Goal: Task Accomplishment & Management: Use online tool/utility

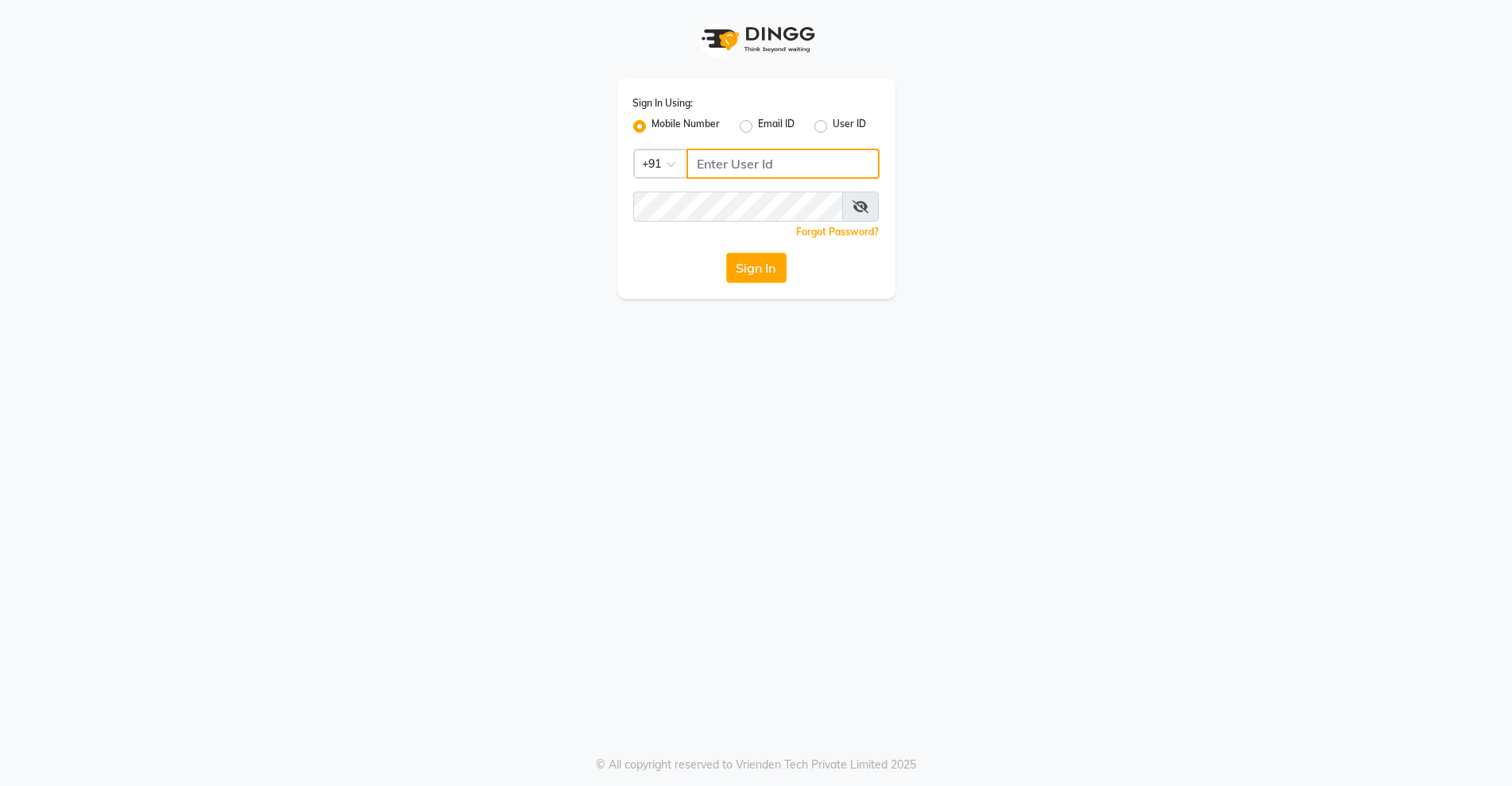
drag, startPoint x: 741, startPoint y: 164, endPoint x: 1162, endPoint y: 162, distance: 421.0
click at [743, 164] on input "Username" at bounding box center [783, 163] width 193 height 30
type input "9928523921"
click at [757, 271] on button "Sign In" at bounding box center [756, 267] width 60 height 30
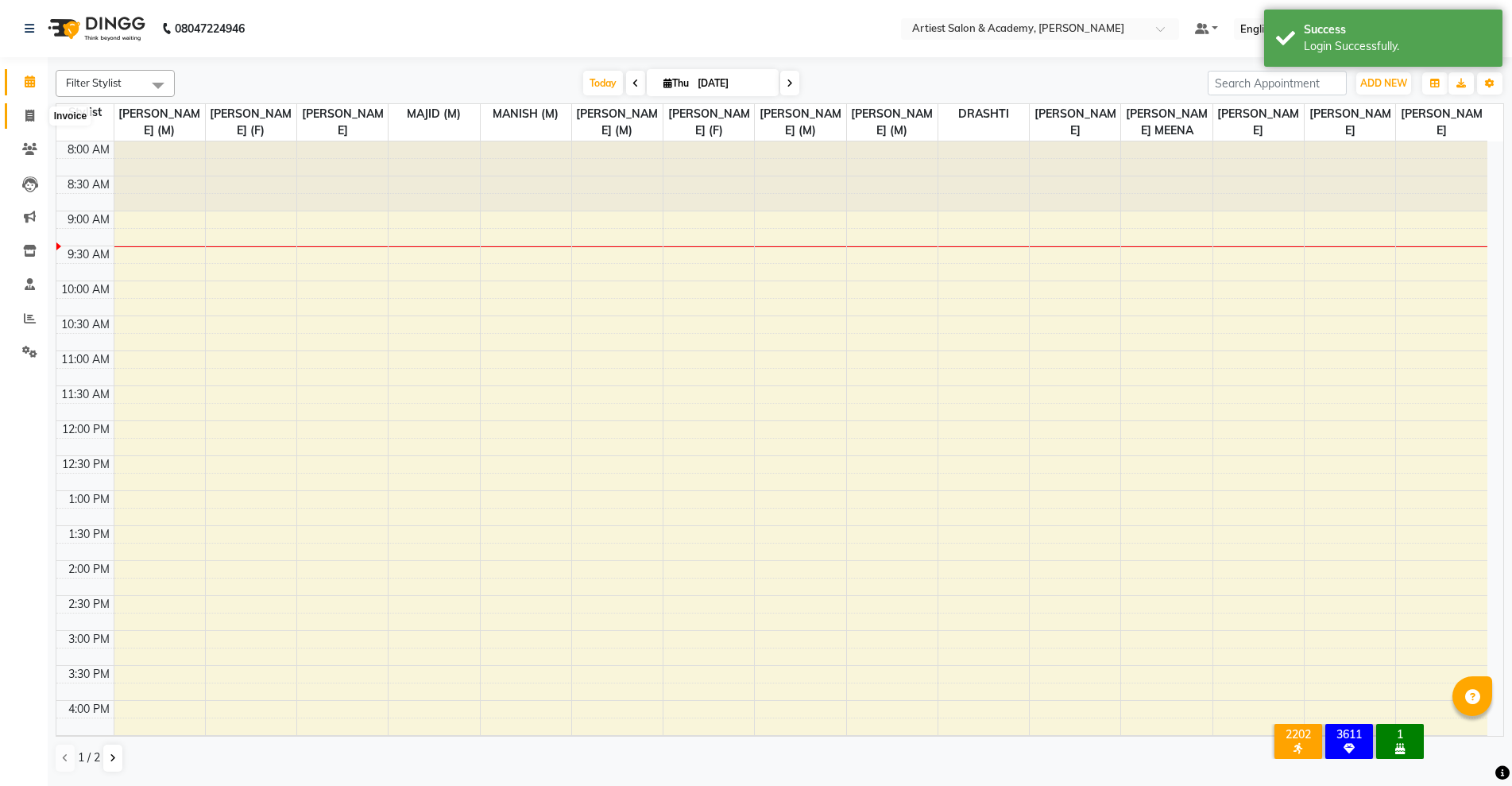
drag, startPoint x: 29, startPoint y: 118, endPoint x: 41, endPoint y: 130, distance: 17.0
click at [29, 118] on icon at bounding box center [30, 115] width 9 height 12
select select "service"
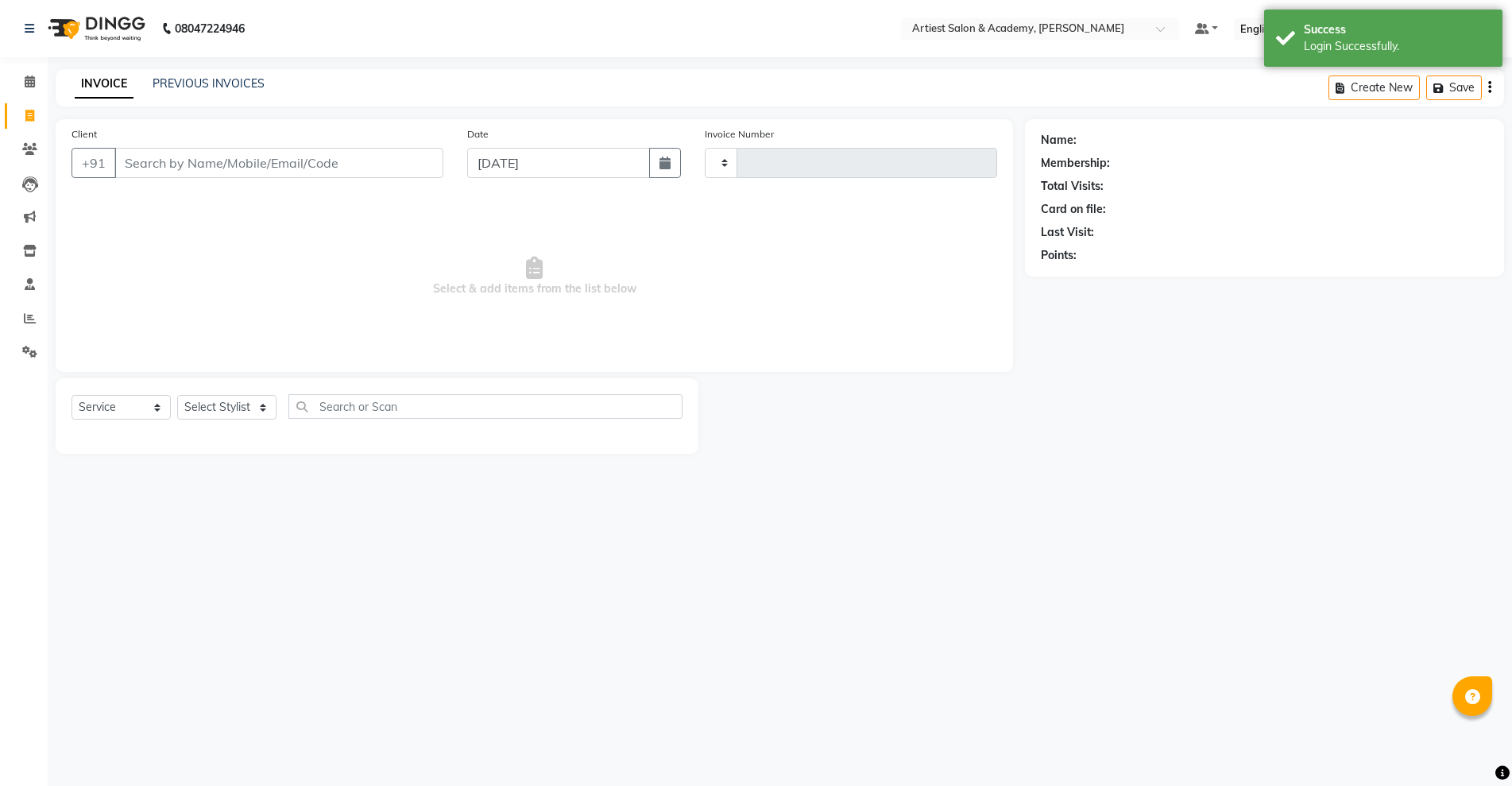
type input "3458"
select select "5123"
click at [187, 163] on input "Client" at bounding box center [279, 163] width 328 height 30
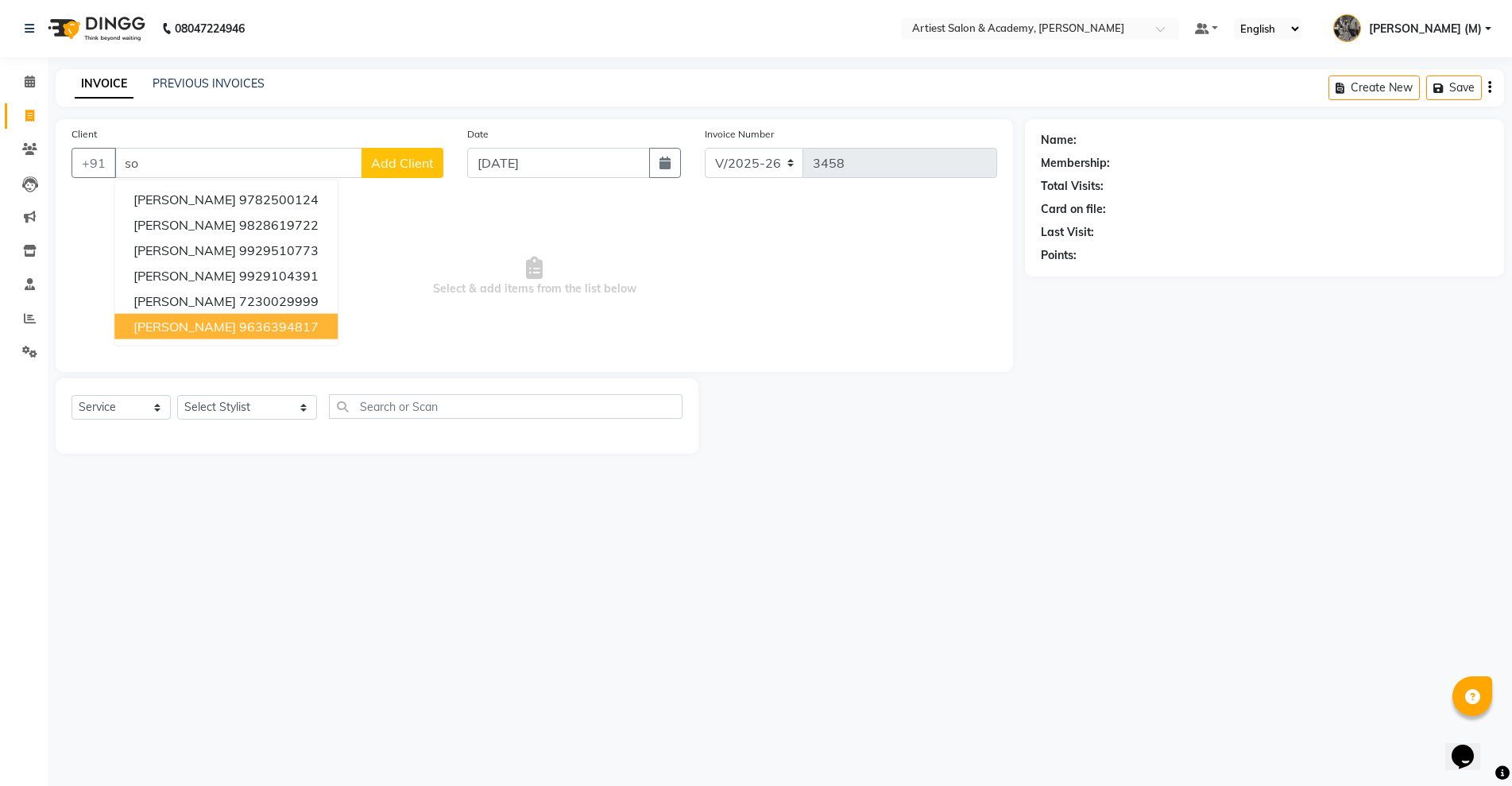
type input "s"
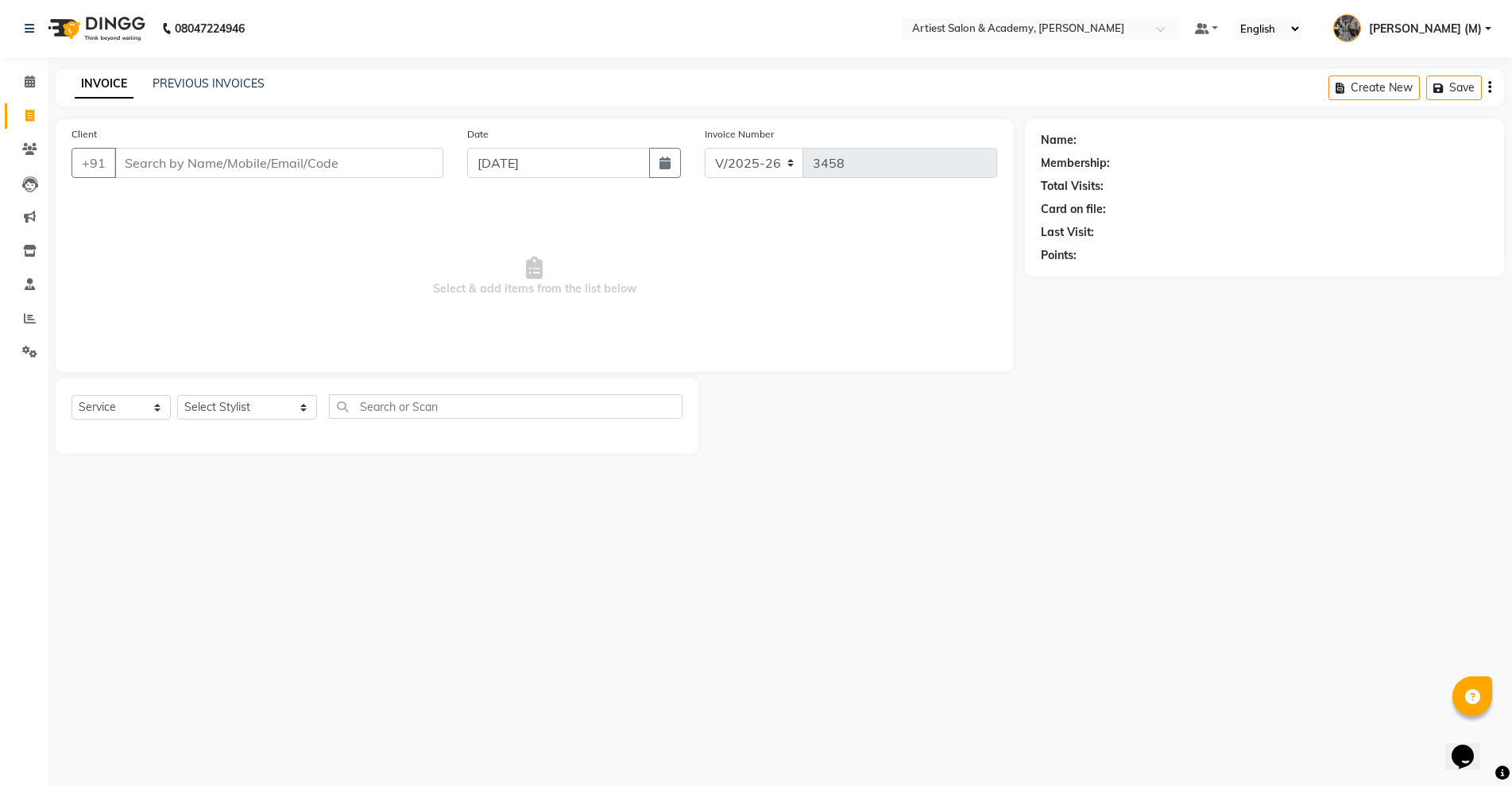
click at [1487, 25] on link "[PERSON_NAME] (M)" at bounding box center [1412, 29] width 158 height 27
click at [1416, 114] on link "Sign out" at bounding box center [1409, 114] width 146 height 25
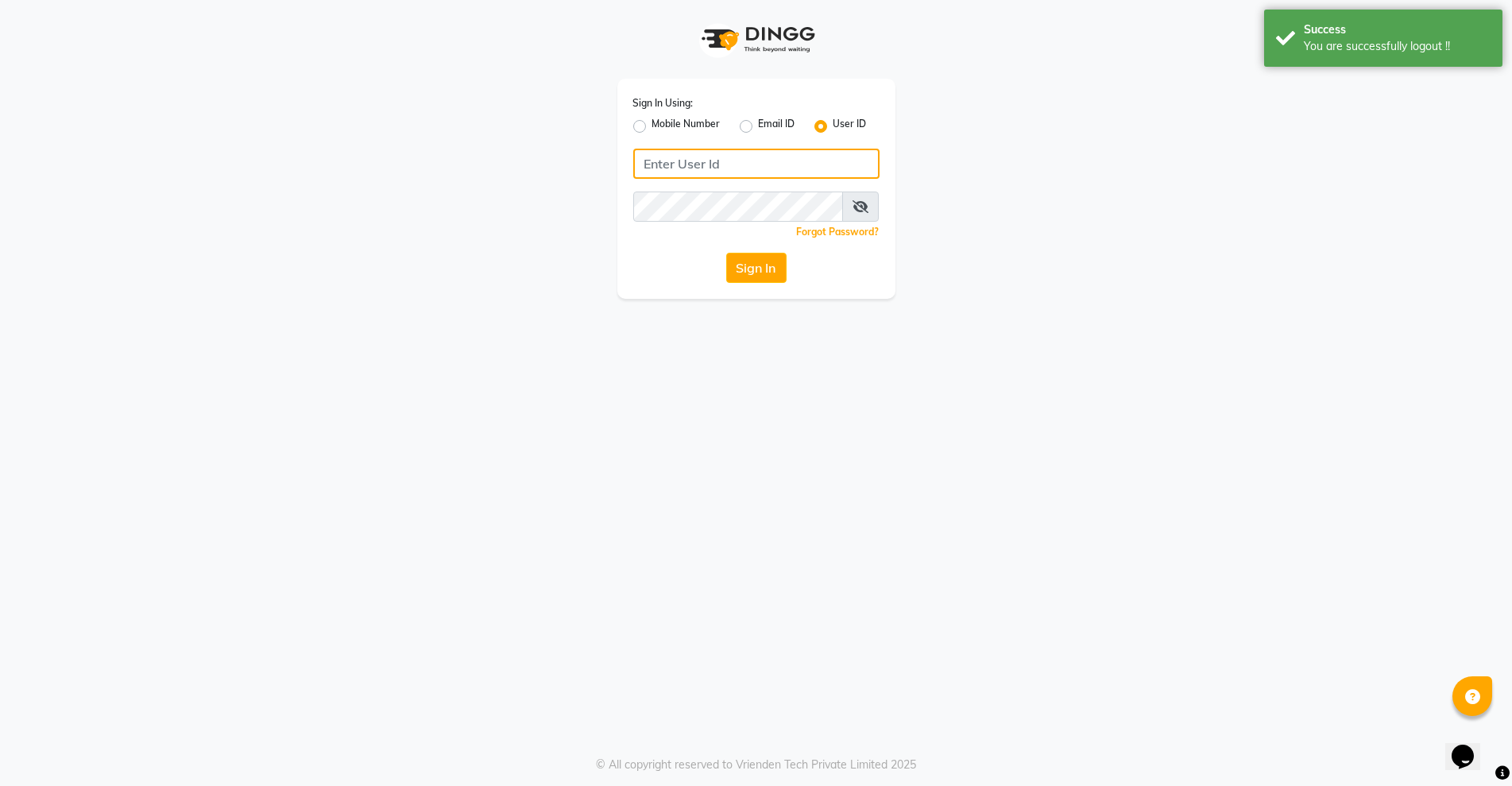
click at [725, 163] on input "Username" at bounding box center [756, 163] width 246 height 30
type input "artiestsalon"
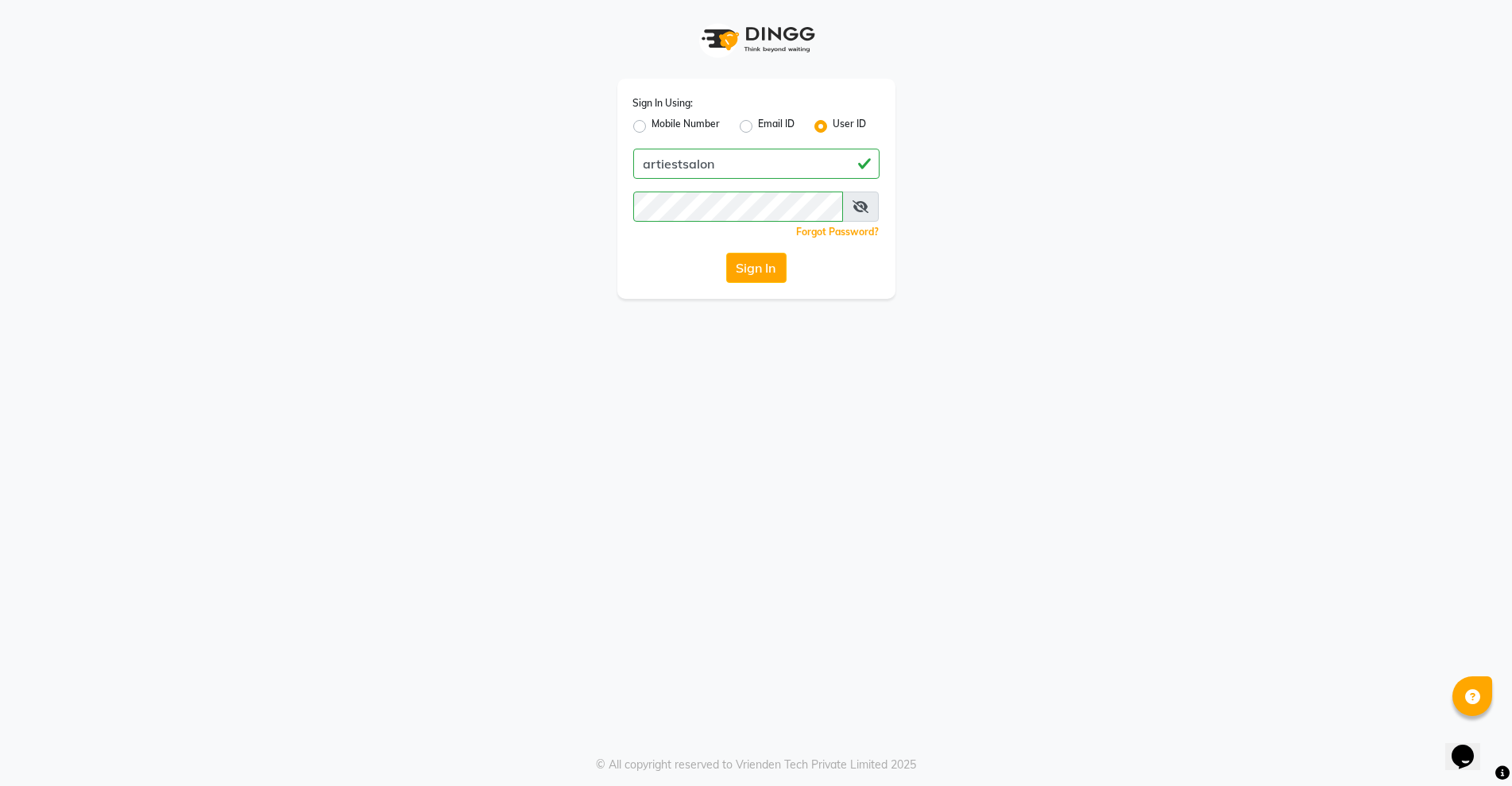
click at [760, 267] on button "Sign In" at bounding box center [756, 267] width 60 height 30
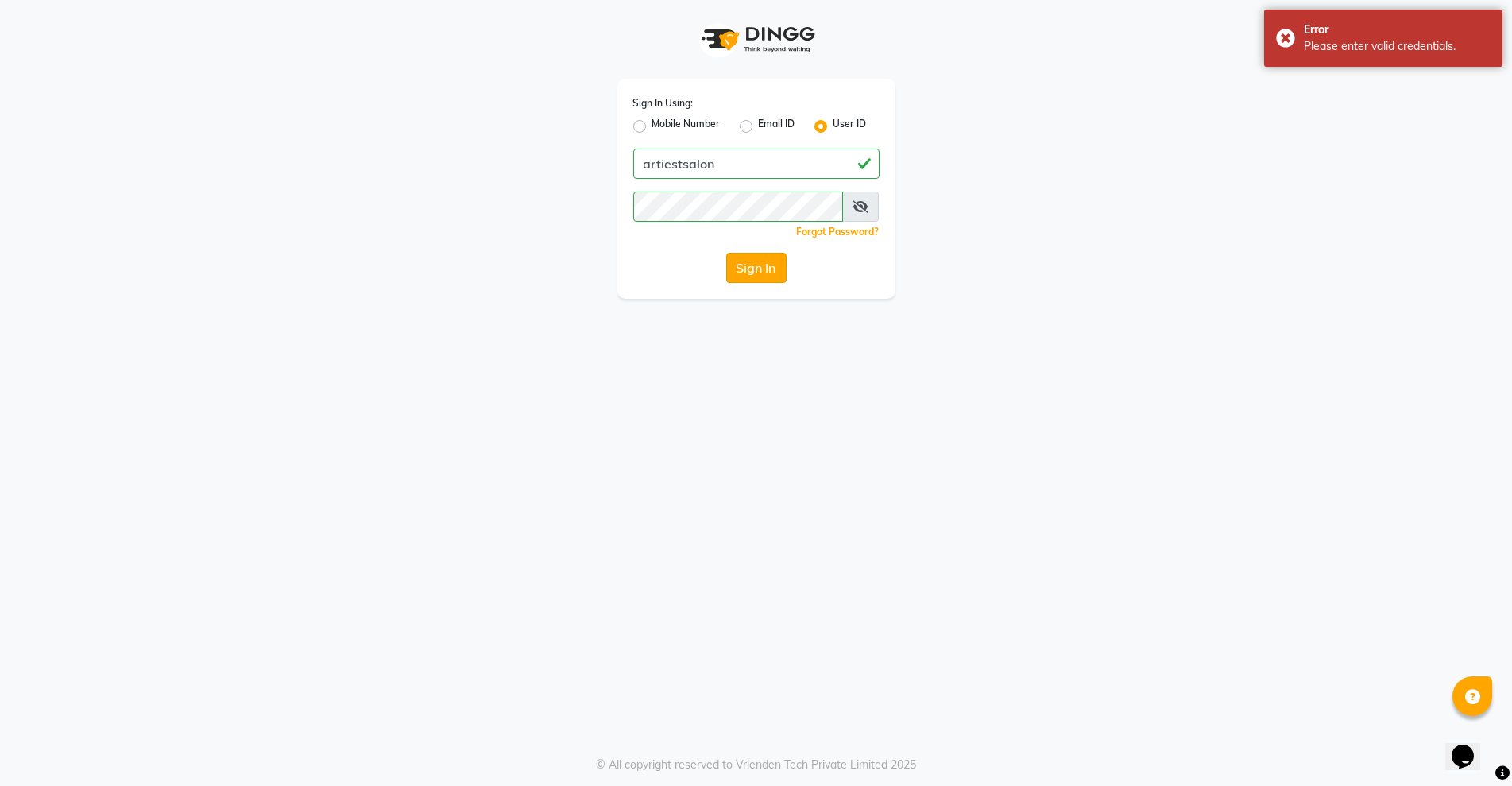
click at [751, 268] on button "Sign In" at bounding box center [756, 267] width 60 height 30
click at [861, 209] on icon at bounding box center [861, 207] width 16 height 13
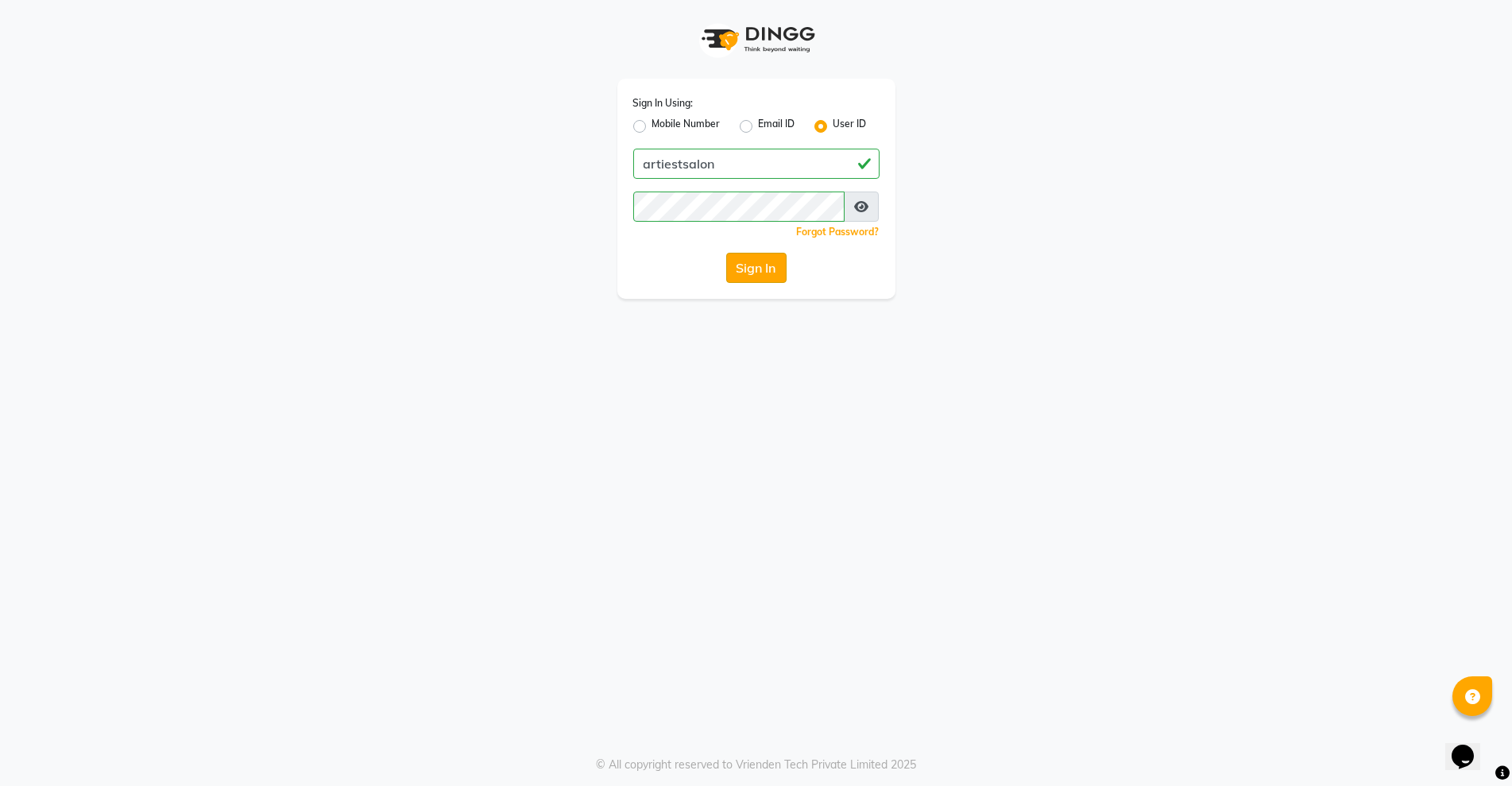
click at [759, 268] on button "Sign In" at bounding box center [756, 267] width 60 height 30
click at [764, 270] on button "Sign In" at bounding box center [756, 267] width 60 height 30
